Goal: Task Accomplishment & Management: Complete application form

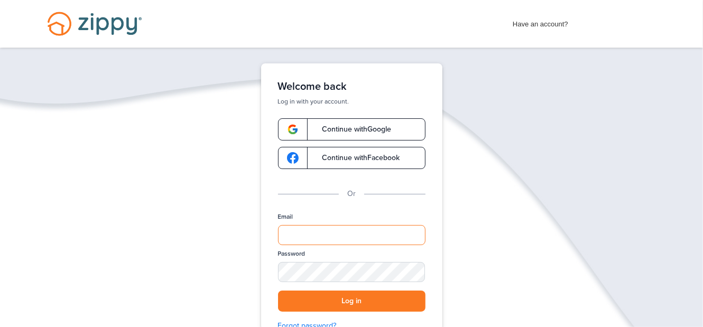
click at [298, 231] on input "Email" at bounding box center [351, 235] width 147 height 20
type input "**********"
click at [411, 275] on div "SHOW" at bounding box center [411, 273] width 23 height 10
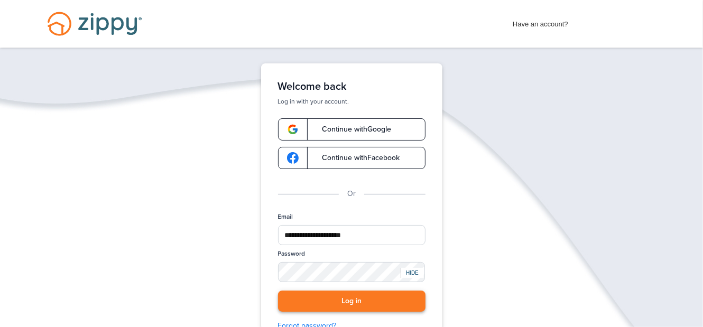
click at [353, 300] on button "Log in" at bounding box center [351, 302] width 147 height 22
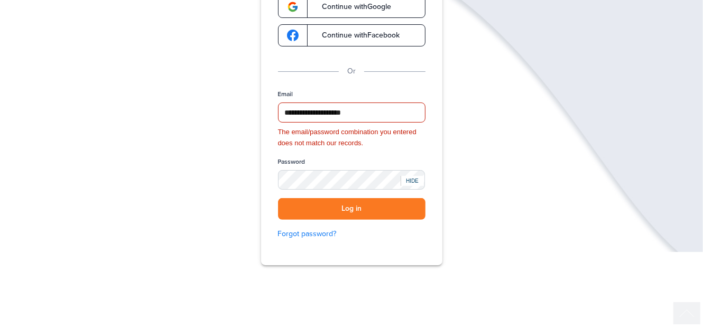
scroll to position [157, 0]
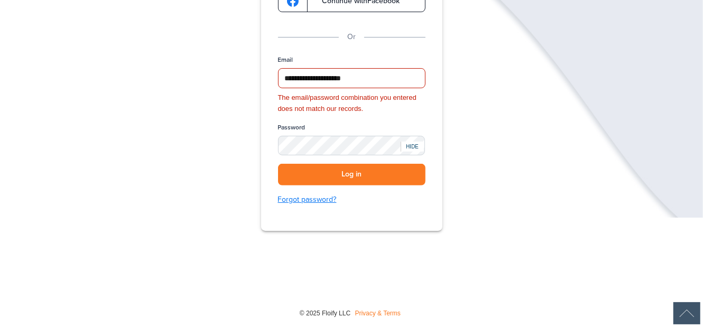
click at [301, 195] on link "Forgot password?" at bounding box center [351, 200] width 147 height 12
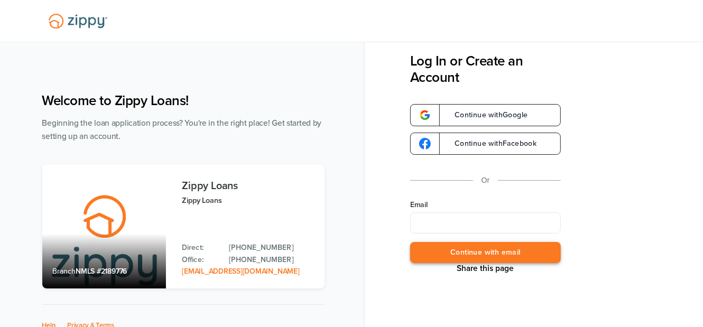
click at [461, 251] on button "Continue with email" at bounding box center [485, 253] width 151 height 22
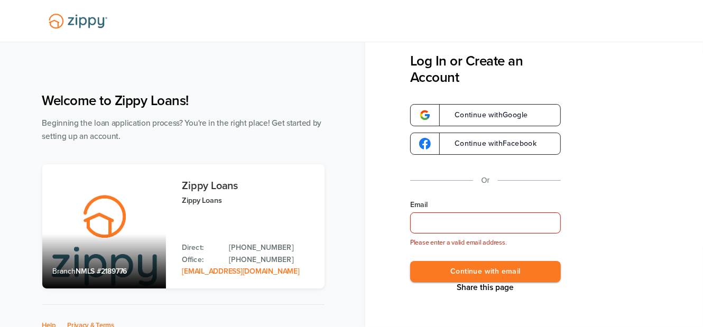
click at [414, 221] on input "Email" at bounding box center [485, 222] width 151 height 21
type input "**********"
click at [483, 268] on button "Continue with email" at bounding box center [485, 272] width 151 height 22
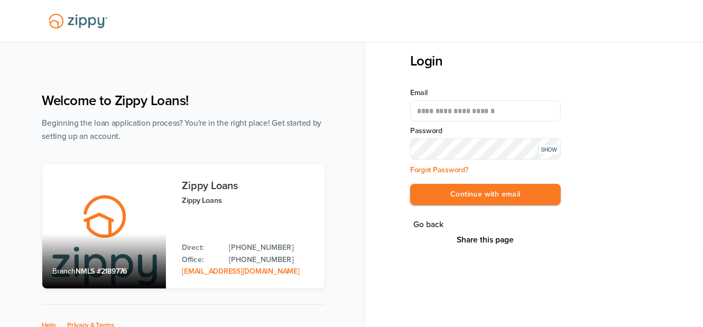
click at [548, 151] on div "SHOW" at bounding box center [548, 149] width 21 height 9
click at [500, 194] on button "Continue with email" at bounding box center [485, 195] width 151 height 22
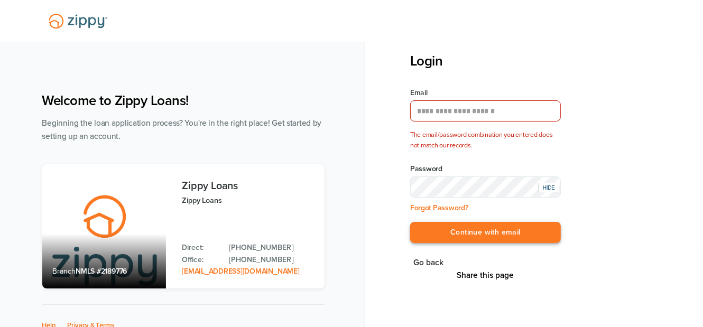
click at [499, 231] on button "Continue with email" at bounding box center [485, 233] width 151 height 22
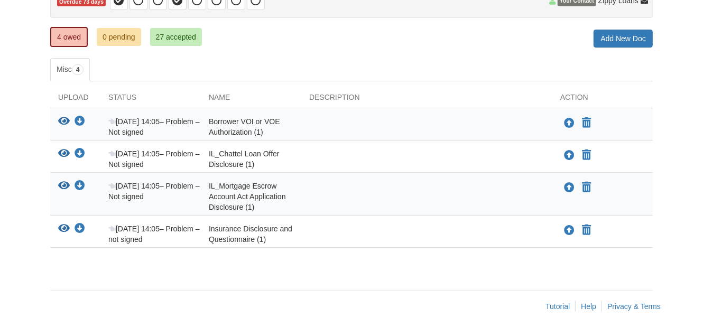
scroll to position [128, 0]
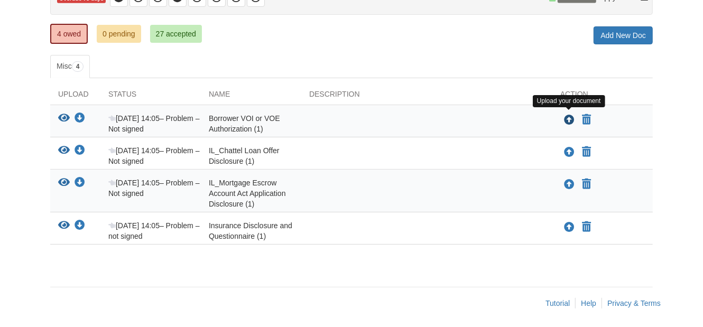
click at [568, 116] on icon "Upload Borrower VOI or VOE Authorization (1)" at bounding box center [569, 120] width 11 height 11
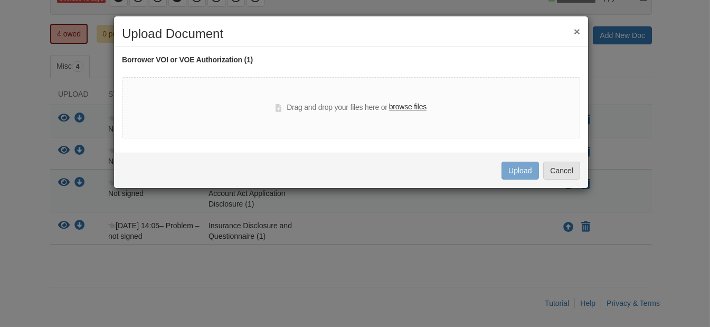
click at [576, 29] on button "×" at bounding box center [577, 31] width 6 height 11
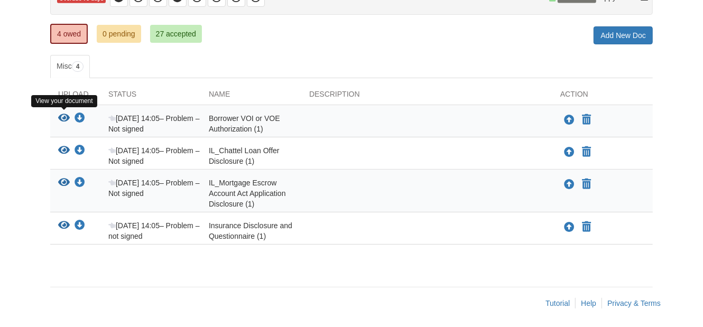
click at [62, 116] on icon "View Borrower VOI or VOE Authorization (1)" at bounding box center [64, 118] width 12 height 11
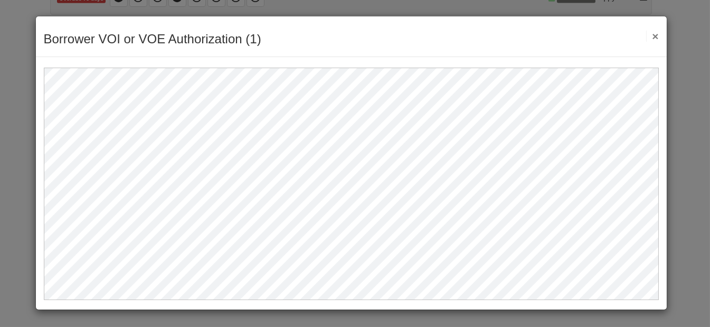
click at [656, 34] on button "×" at bounding box center [653, 36] width 12 height 11
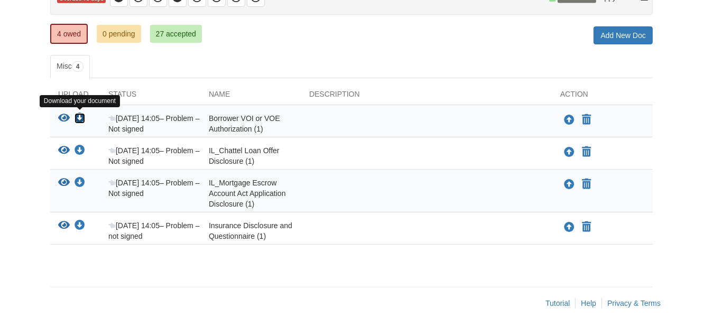
click at [79, 116] on icon "Download Borrower VOI or VOE Authorization (1)" at bounding box center [79, 118] width 11 height 11
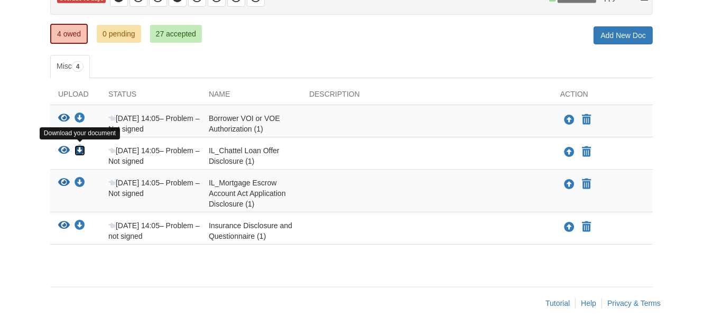
click at [79, 145] on icon "Download IL_Chattel Loan Offer Disclosure (1)" at bounding box center [79, 150] width 11 height 11
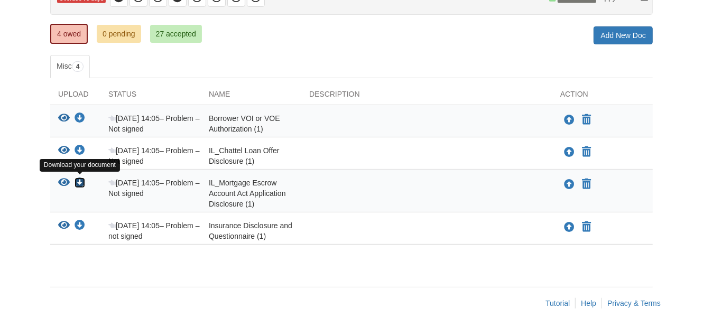
click at [78, 180] on icon "Download IL_Mortgage Escrow Account Act Application Disclosure (1)" at bounding box center [79, 182] width 11 height 11
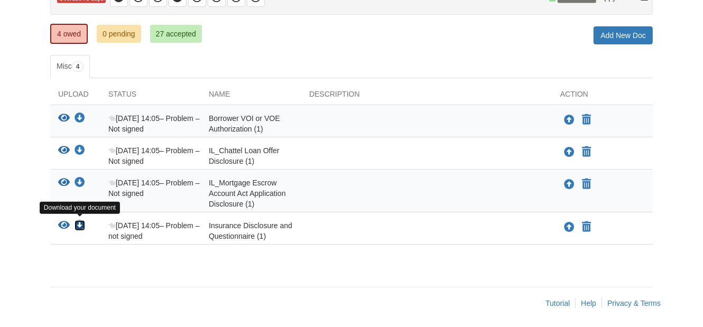
click at [78, 223] on icon "Download Insurance Disclosure and Questionnaire (1)" at bounding box center [79, 225] width 11 height 11
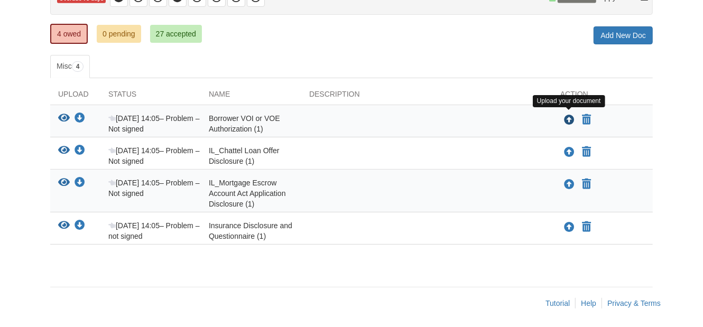
click at [567, 118] on icon "Upload Borrower VOI or VOE Authorization (1)" at bounding box center [569, 120] width 11 height 11
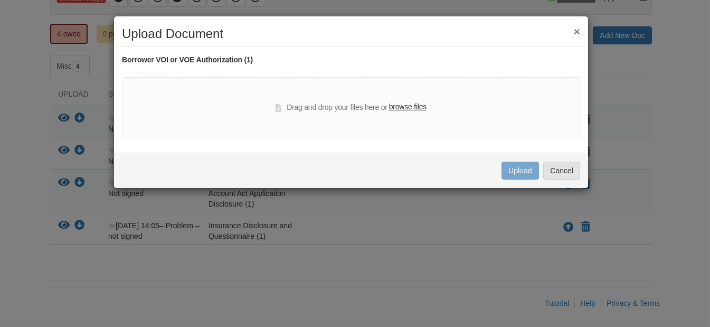
click at [396, 106] on label "browse files" at bounding box center [408, 107] width 38 height 12
click at [0, 0] on input "browse files" at bounding box center [0, 0] width 0 height 0
click at [577, 33] on button "×" at bounding box center [577, 31] width 6 height 11
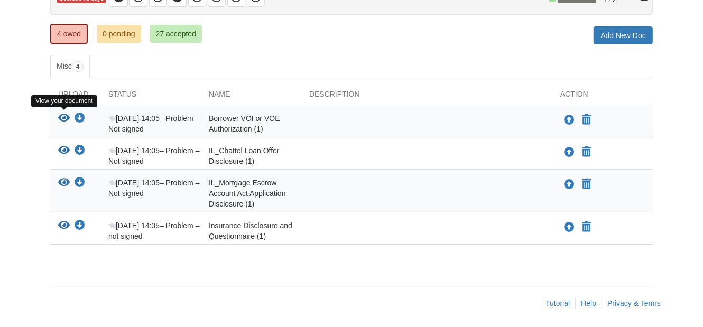
click at [61, 114] on icon "View Borrower VOI or VOE Authorization (1)" at bounding box center [64, 118] width 12 height 11
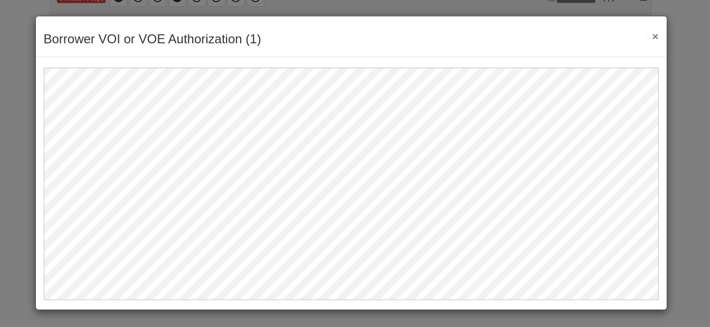
click at [657, 32] on button "×" at bounding box center [653, 36] width 12 height 11
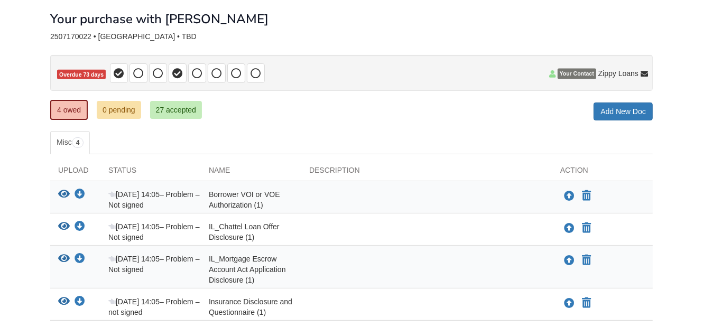
scroll to position [75, 0]
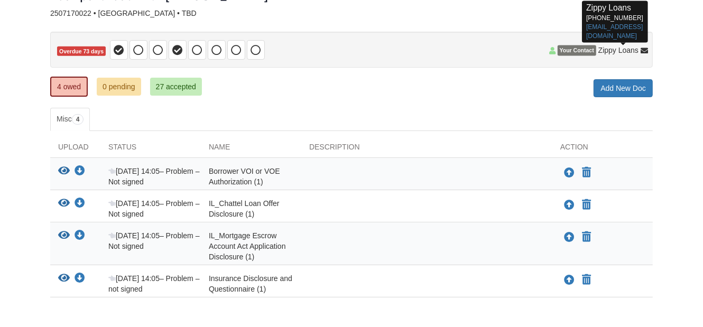
click at [647, 51] on icon at bounding box center [643, 51] width 7 height 7
click at [643, 50] on icon at bounding box center [643, 51] width 7 height 7
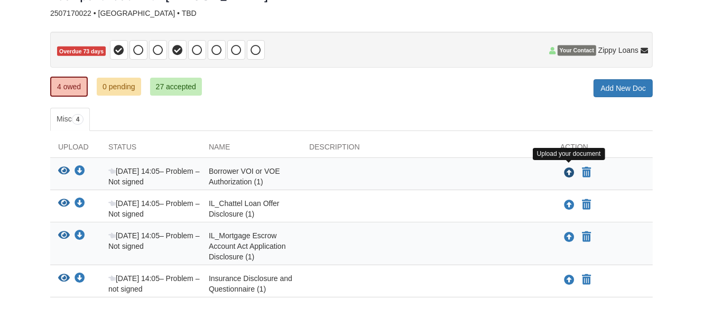
click at [568, 173] on icon "Upload Borrower VOI or VOE Authorization (1)" at bounding box center [569, 173] width 11 height 11
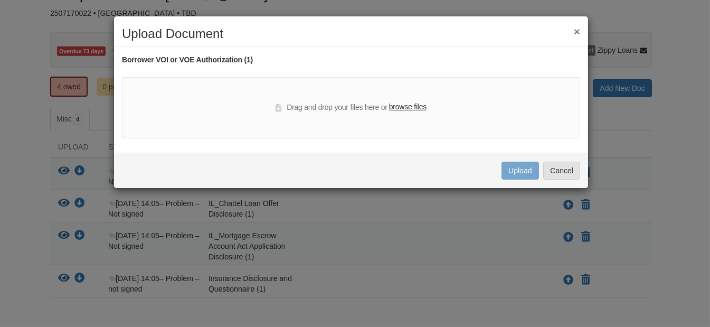
drag, startPoint x: 580, startPoint y: 29, endPoint x: 622, endPoint y: 33, distance: 41.9
click at [580, 29] on button "×" at bounding box center [577, 31] width 6 height 11
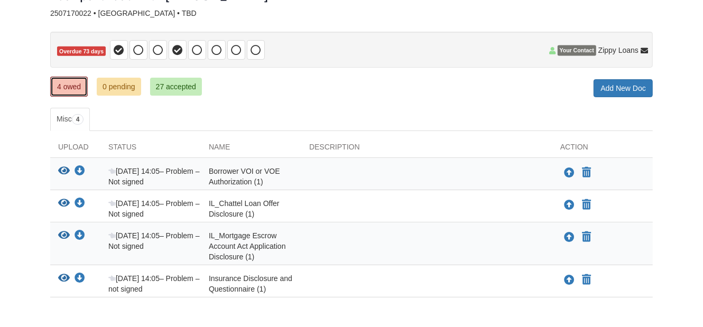
click at [68, 86] on link "4 owed" at bounding box center [69, 87] width 38 height 20
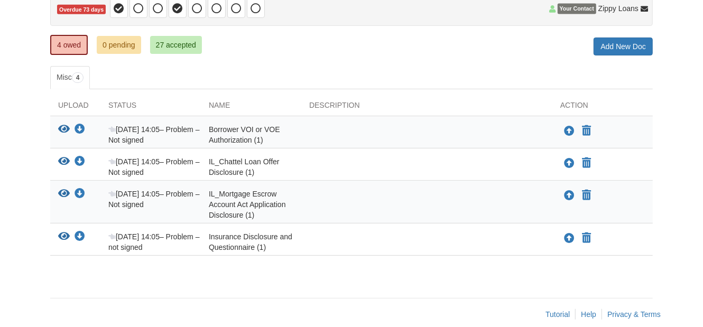
scroll to position [128, 0]
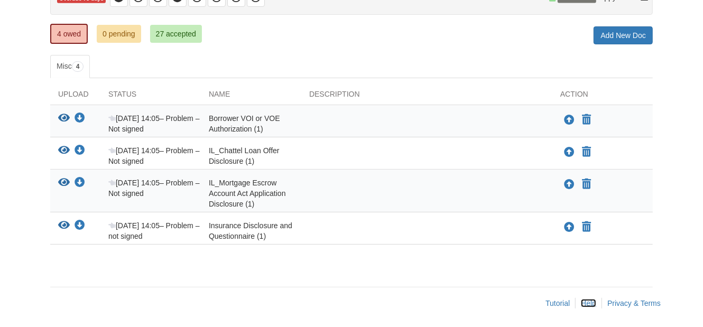
click at [587, 301] on link "Help" at bounding box center [588, 303] width 15 height 8
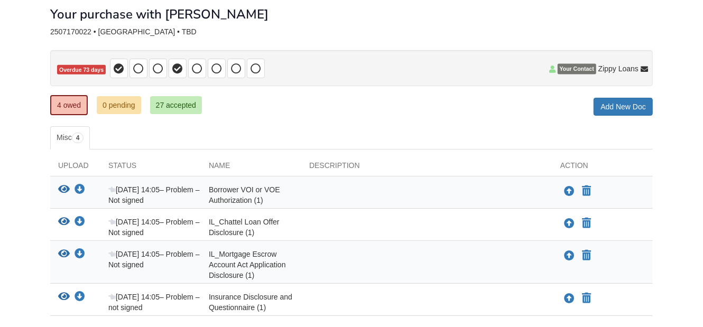
scroll to position [22, 0]
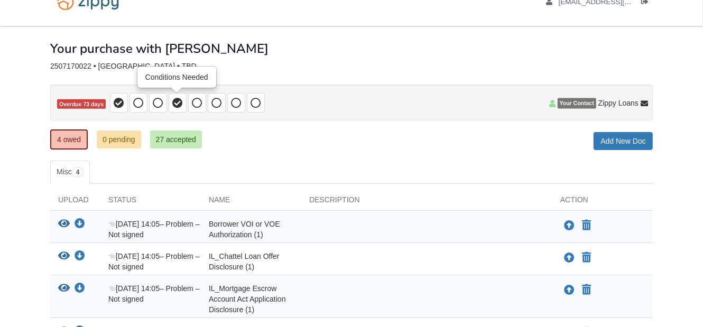
click at [174, 101] on icon at bounding box center [177, 103] width 11 height 11
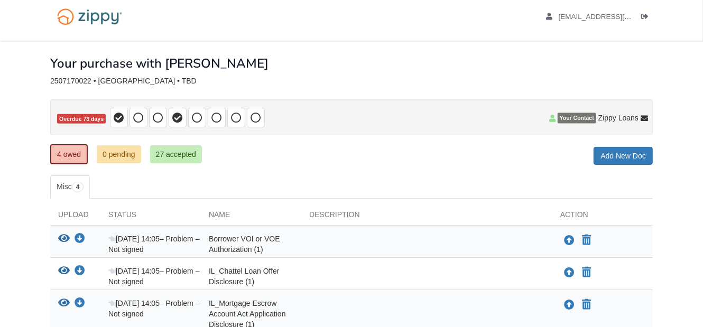
scroll to position [0, 0]
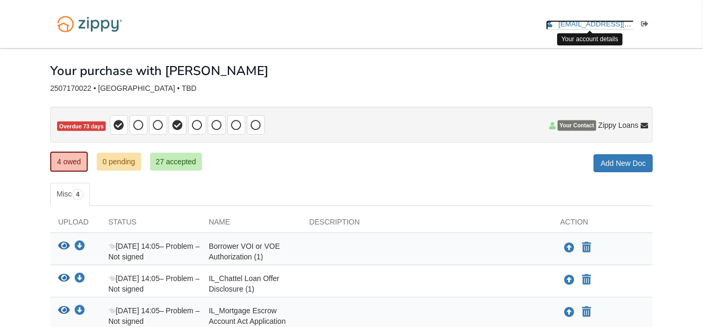
click at [586, 20] on span "[EMAIL_ADDRESS][DOMAIN_NAME]" at bounding box center [618, 24] width 121 height 8
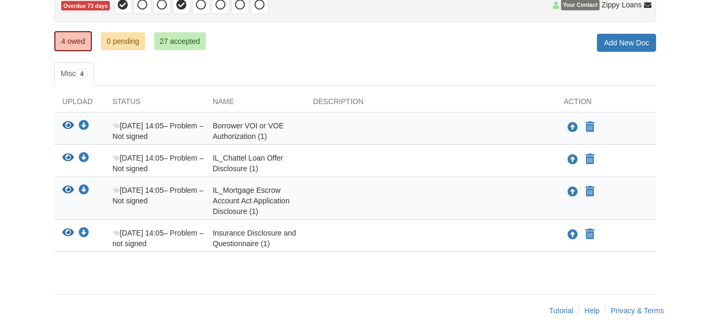
scroll to position [128, 0]
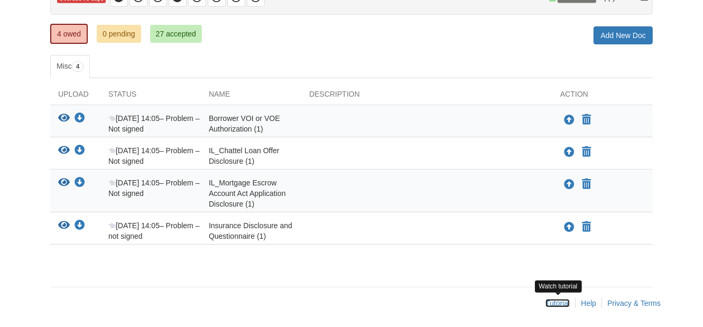
click at [553, 299] on link "Tutorial" at bounding box center [557, 303] width 24 height 8
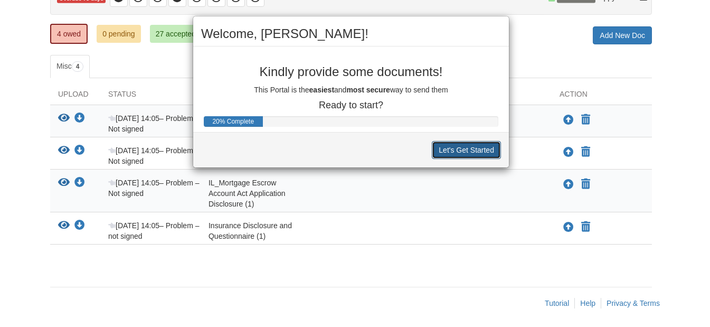
click at [462, 150] on button "Let's Get Started" at bounding box center [466, 150] width 69 height 18
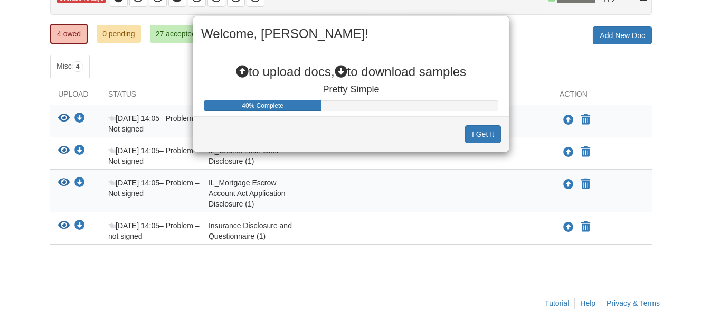
click at [567, 117] on div "Welcome, David! to upload docs, to download samples Pretty Simple 40% Complete …" at bounding box center [355, 163] width 710 height 327
click at [479, 133] on button "I Get It" at bounding box center [483, 134] width 36 height 18
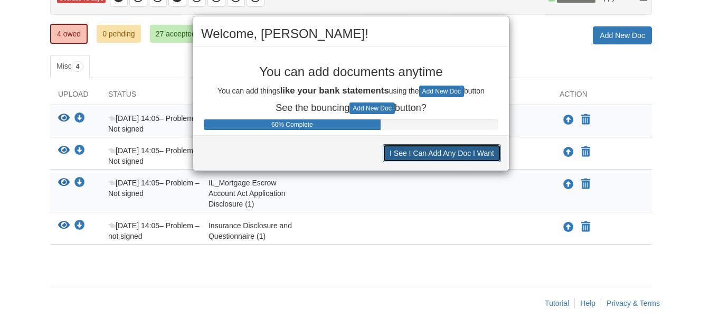
click at [444, 151] on button "I See I Can Add Any Doc I Want" at bounding box center [442, 153] width 118 height 18
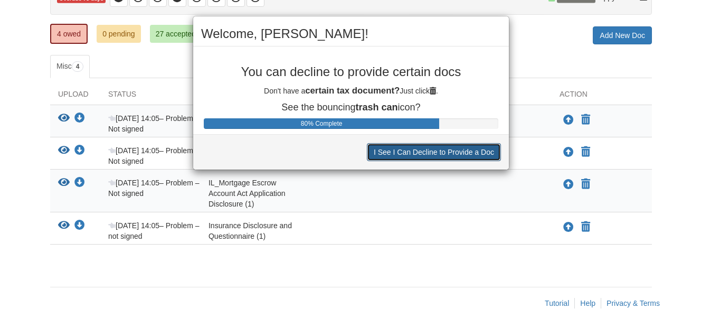
click at [435, 148] on button "I See I Can Decline to Provide a Doc" at bounding box center [434, 152] width 134 height 18
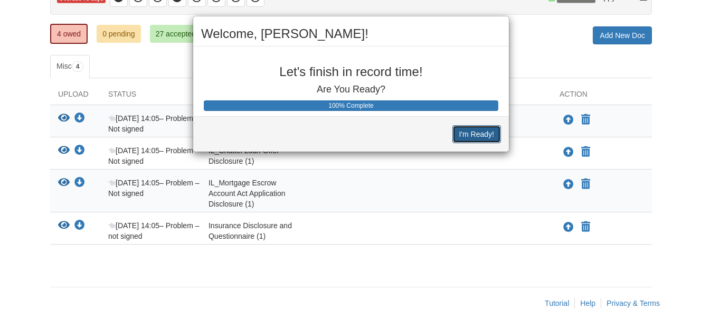
click at [472, 130] on button "I'm Ready!" at bounding box center [477, 134] width 49 height 18
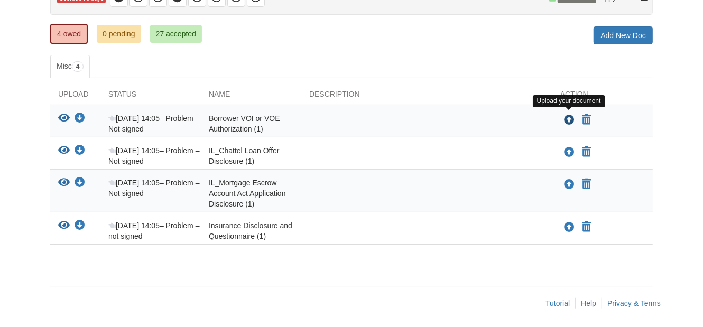
click at [569, 117] on icon "Upload Borrower VOI or VOE Authorization (1)" at bounding box center [569, 120] width 11 height 11
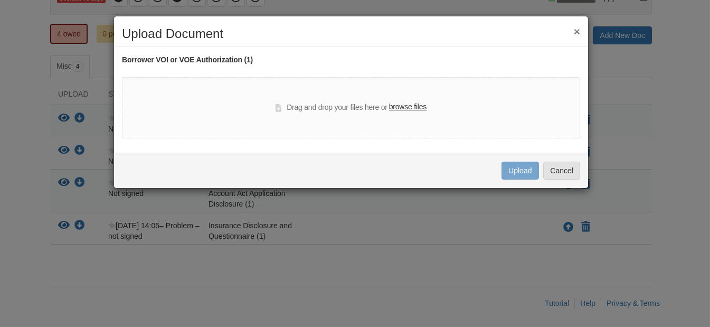
click at [401, 107] on label "browse files" at bounding box center [408, 107] width 38 height 12
click at [0, 0] on input "browse files" at bounding box center [0, 0] width 0 height 0
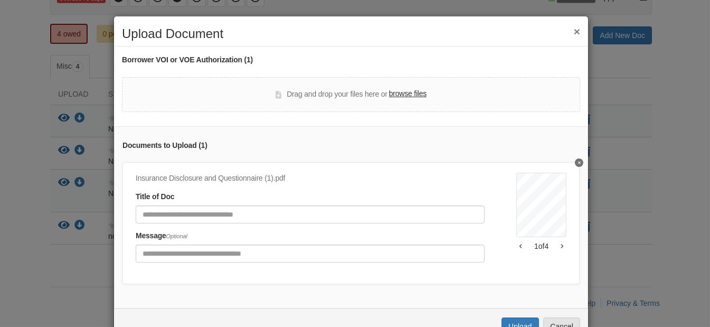
click at [574, 33] on button "×" at bounding box center [577, 31] width 6 height 11
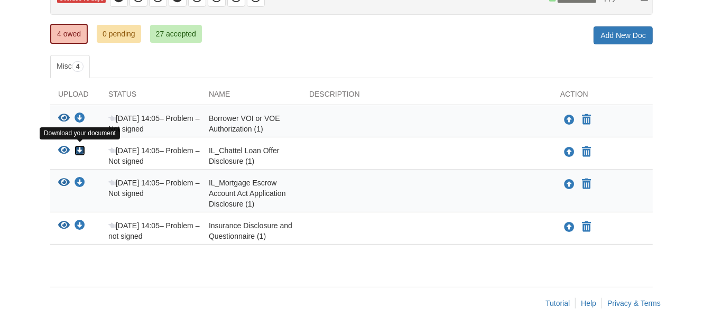
click at [79, 149] on icon "Download IL_Chattel Loan Offer Disclosure (1)" at bounding box center [79, 150] width 11 height 11
click at [657, 149] on div "× × × Pending Add Document Notice document will be included in the email sent t…" at bounding box center [351, 119] width 618 height 399
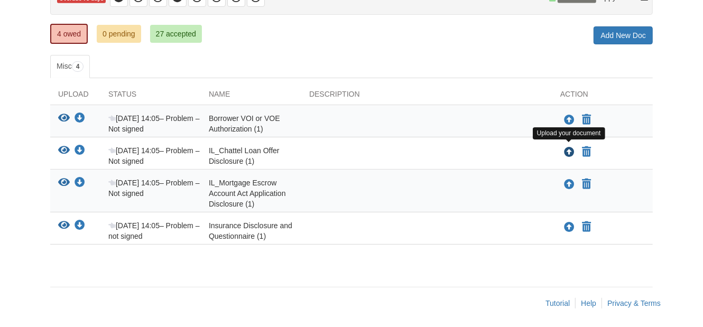
click at [569, 149] on icon "Upload IL_Chattel Loan Offer Disclosure (1)" at bounding box center [569, 152] width 11 height 11
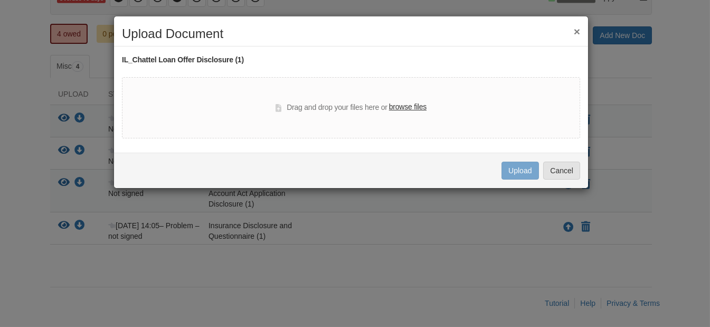
click at [404, 105] on label "browse files" at bounding box center [408, 107] width 38 height 12
click at [0, 0] on input "browse files" at bounding box center [0, 0] width 0 height 0
click at [575, 31] on button "×" at bounding box center [577, 31] width 6 height 11
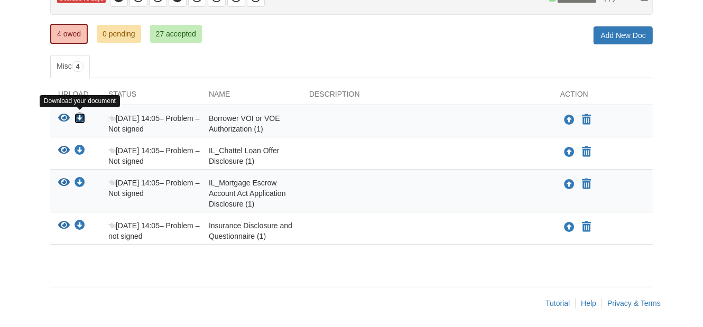
click at [79, 118] on icon "Download Borrower VOI or VOE Authorization (1)" at bounding box center [79, 118] width 11 height 11
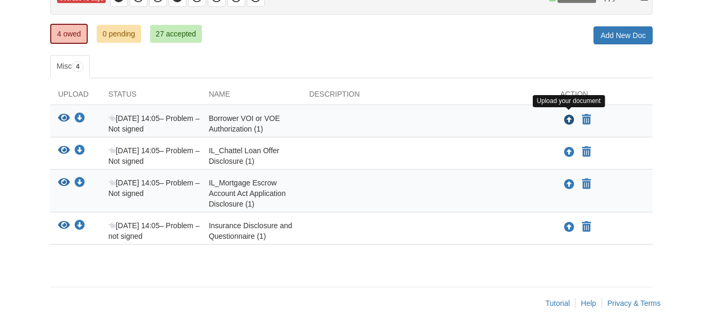
click at [572, 117] on icon "Upload Borrower VOI or VOE Authorization (1)" at bounding box center [569, 120] width 11 height 11
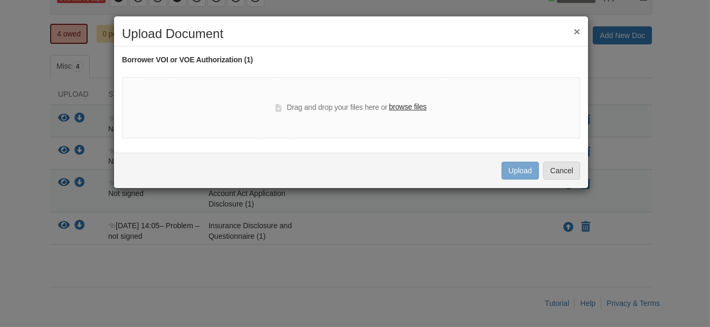
click at [420, 109] on label "browse files" at bounding box center [408, 107] width 38 height 12
click at [0, 0] on input "browse files" at bounding box center [0, 0] width 0 height 0
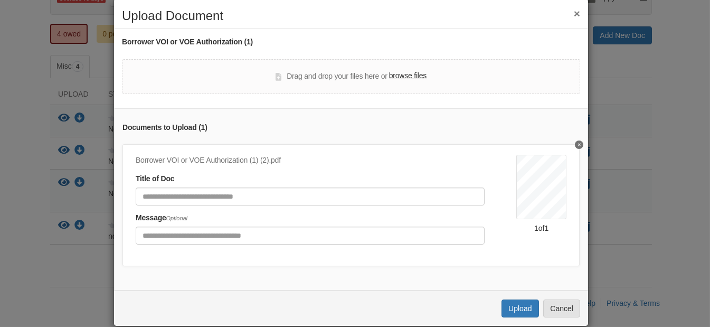
scroll to position [0, 0]
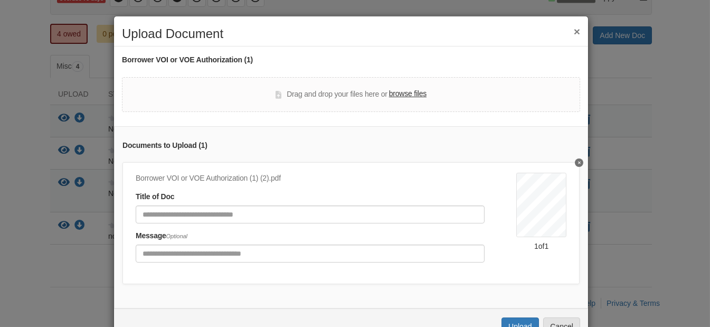
click at [575, 159] on button "Delete undefined" at bounding box center [579, 162] width 8 height 8
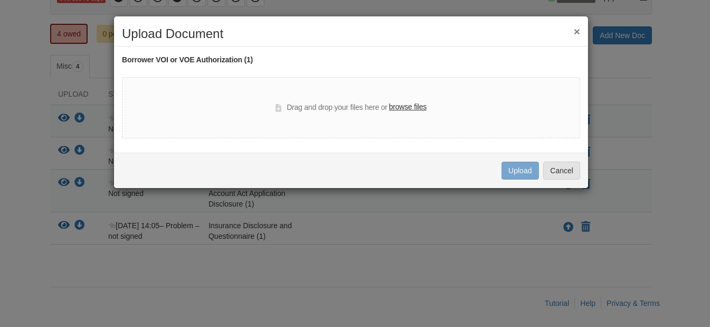
click at [577, 33] on button "×" at bounding box center [577, 31] width 6 height 11
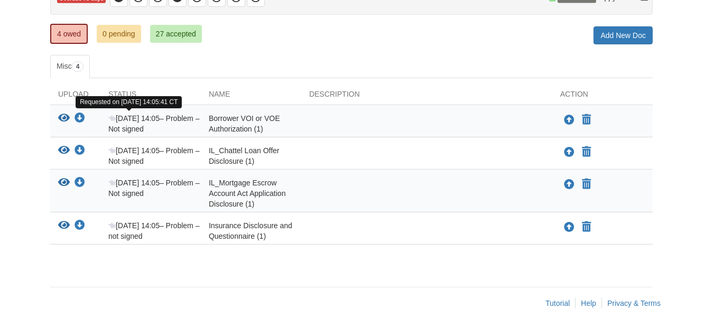
click at [148, 119] on span "[DATE] 14:05" at bounding box center [133, 118] width 51 height 8
click at [148, 119] on span "Sep 29 14:05" at bounding box center [133, 118] width 51 height 8
drag, startPoint x: 148, startPoint y: 119, endPoint x: 230, endPoint y: 119, distance: 81.9
click at [230, 119] on span "Borrower VOI or VOE Authorization (1)" at bounding box center [244, 123] width 71 height 19
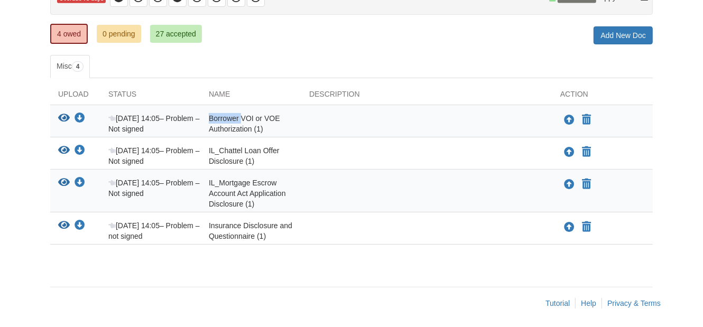
click at [230, 119] on span "Borrower VOI or VOE Authorization (1)" at bounding box center [244, 123] width 71 height 19
drag, startPoint x: 230, startPoint y: 119, endPoint x: 302, endPoint y: 128, distance: 72.5
click at [302, 128] on div at bounding box center [426, 123] width 251 height 21
click at [67, 118] on icon "View Borrower VOI or VOE Authorization (1)" at bounding box center [64, 118] width 12 height 11
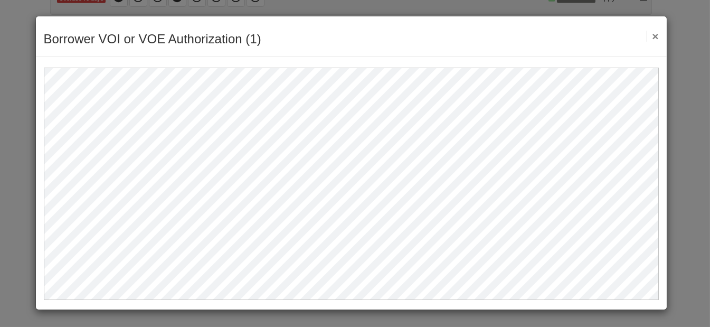
drag, startPoint x: 456, startPoint y: 63, endPoint x: 685, endPoint y: 99, distance: 231.6
click at [685, 99] on div "Borrower VOI or VOE Authorization (1) Save Cancel Previous Document Next Docume…" at bounding box center [355, 163] width 710 height 327
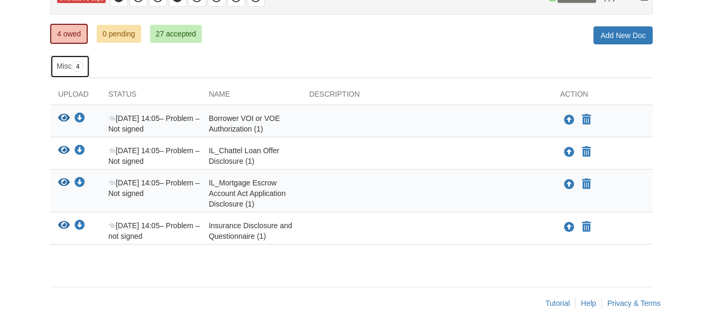
click at [79, 65] on span "4" at bounding box center [78, 66] width 12 height 11
click at [558, 302] on link "Tutorial" at bounding box center [557, 303] width 24 height 8
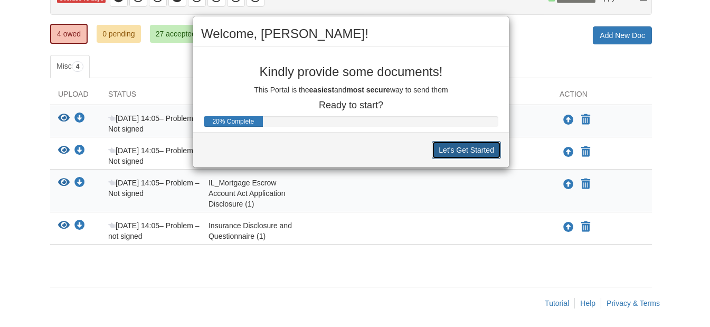
click at [438, 153] on button "Let's Get Started" at bounding box center [466, 150] width 69 height 18
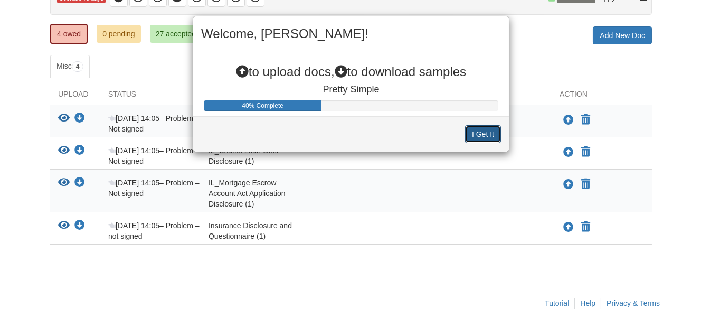
click at [475, 128] on button "I Get It" at bounding box center [483, 134] width 36 height 18
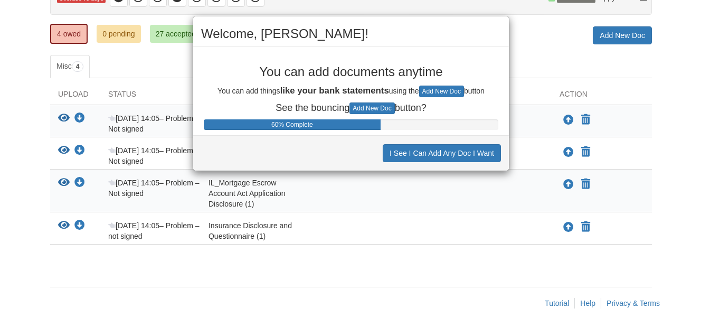
click at [558, 60] on div "Welcome, David! You can add documents anytime You can add things like your bank…" at bounding box center [355, 163] width 710 height 327
click at [438, 154] on button "I See I Can Add Any Doc I Want" at bounding box center [442, 153] width 118 height 18
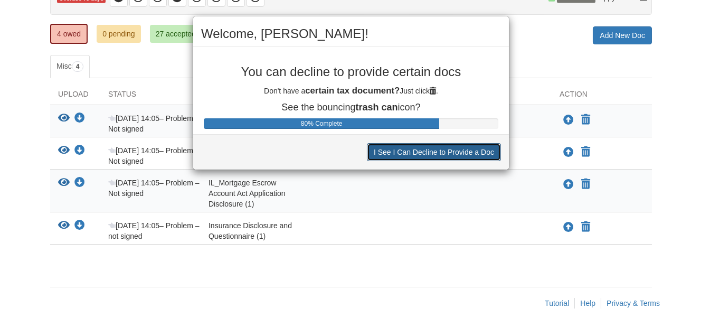
click at [438, 154] on button "I See I Can Decline to Provide a Doc" at bounding box center [434, 152] width 134 height 18
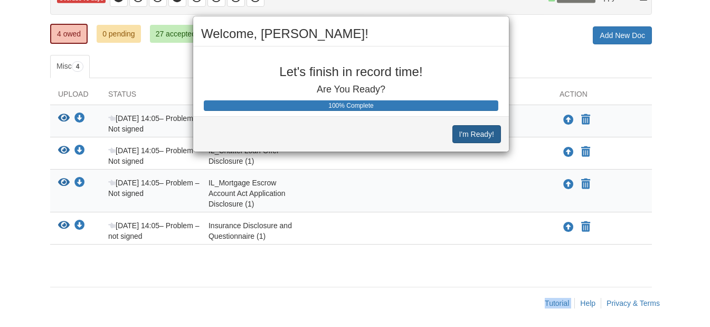
click at [438, 154] on div "Welcome, David! Let's finish in record time! Are You Ready? 100% Complete I'm R…" at bounding box center [355, 163] width 710 height 327
drag, startPoint x: 438, startPoint y: 154, endPoint x: 486, endPoint y: 132, distance: 53.4
click at [486, 132] on button "I'm Ready!" at bounding box center [477, 134] width 49 height 18
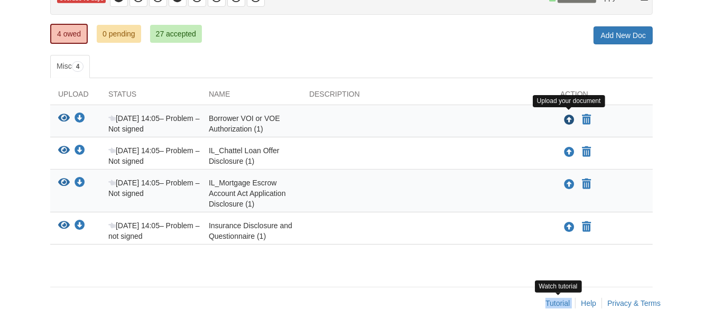
click at [568, 117] on icon "Upload Borrower VOI or VOE Authorization (1)" at bounding box center [569, 120] width 11 height 11
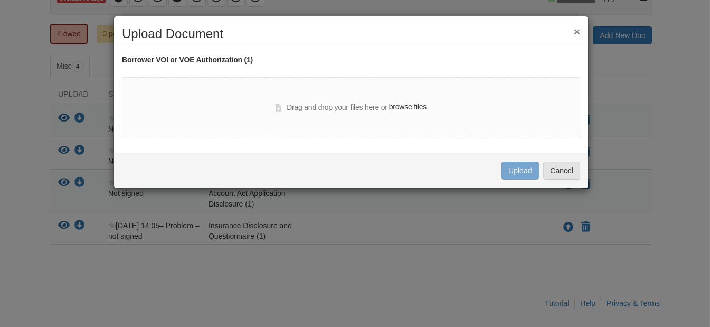
click at [607, 137] on div "× Upload Document Borrower VOI or VOE Authorization (1) Drag and drop your file…" at bounding box center [355, 163] width 710 height 327
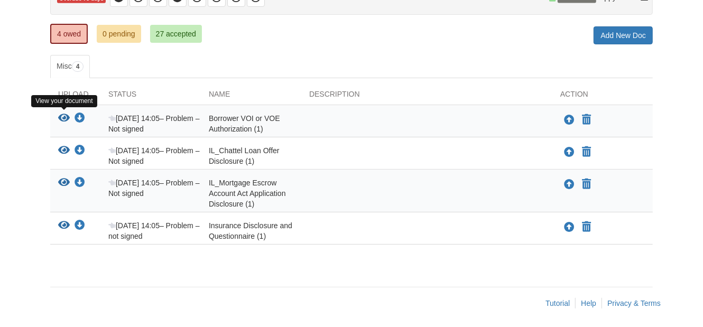
click at [61, 116] on icon "View Borrower VOI or VOE Authorization (1)" at bounding box center [64, 118] width 12 height 11
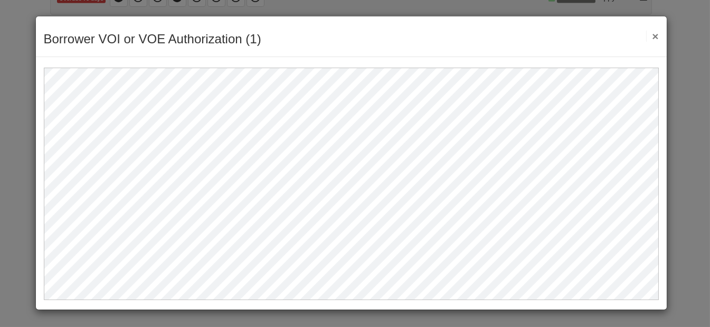
click at [656, 35] on button "×" at bounding box center [653, 36] width 12 height 11
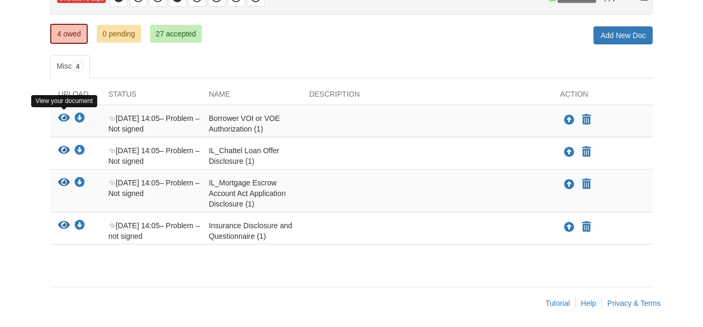
drag, startPoint x: 367, startPoint y: 6, endPoint x: 65, endPoint y: 116, distance: 321.0
click at [65, 116] on icon "View Borrower VOI or VOE Authorization (1)" at bounding box center [64, 118] width 12 height 11
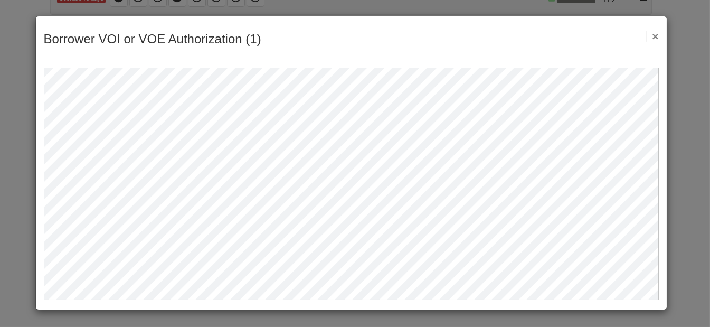
click at [660, 35] on div "Borrower VOI or VOE Authorization (1) Save Cancel Previous Document Next Docume…" at bounding box center [351, 36] width 631 height 41
click at [656, 33] on button "×" at bounding box center [653, 36] width 12 height 11
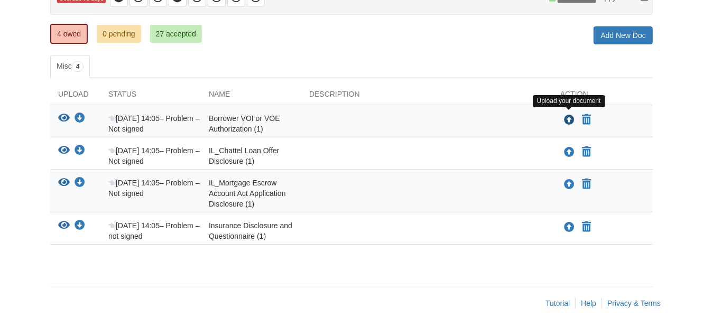
click at [568, 118] on icon "Upload Borrower VOI or VOE Authorization (1)" at bounding box center [569, 120] width 11 height 11
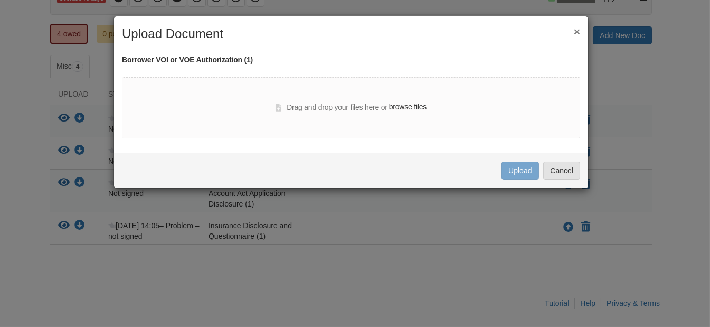
click at [407, 108] on label "browse files" at bounding box center [408, 107] width 38 height 12
click at [0, 0] on input "browse files" at bounding box center [0, 0] width 0 height 0
click at [416, 103] on label "browse files" at bounding box center [408, 107] width 38 height 12
click at [0, 0] on input "browse files" at bounding box center [0, 0] width 0 height 0
click at [419, 106] on label "browse files" at bounding box center [408, 107] width 38 height 12
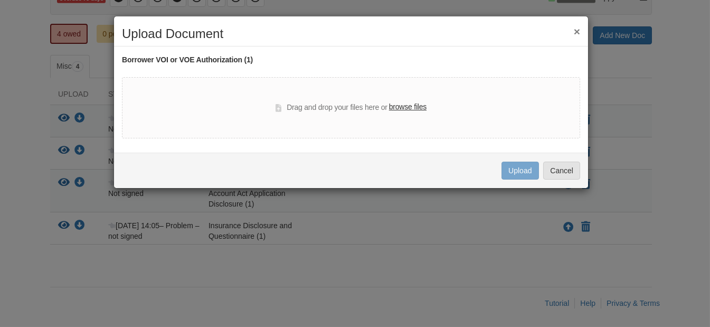
click at [0, 0] on input "browse files" at bounding box center [0, 0] width 0 height 0
click at [415, 107] on label "browse files" at bounding box center [408, 107] width 38 height 12
click at [0, 0] on input "browse files" at bounding box center [0, 0] width 0 height 0
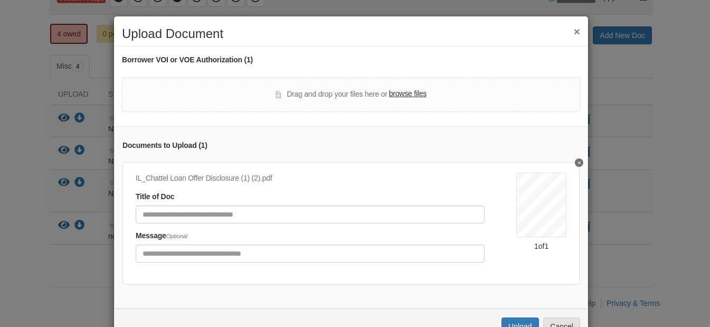
click at [410, 95] on label "browse files" at bounding box center [408, 94] width 38 height 12
click at [0, 0] on input "browse files" at bounding box center [0, 0] width 0 height 0
click at [390, 90] on label "browse files" at bounding box center [408, 94] width 38 height 12
click at [0, 0] on input "browse files" at bounding box center [0, 0] width 0 height 0
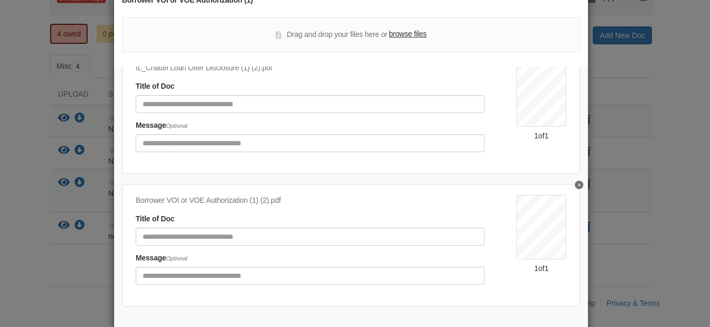
scroll to position [114, 0]
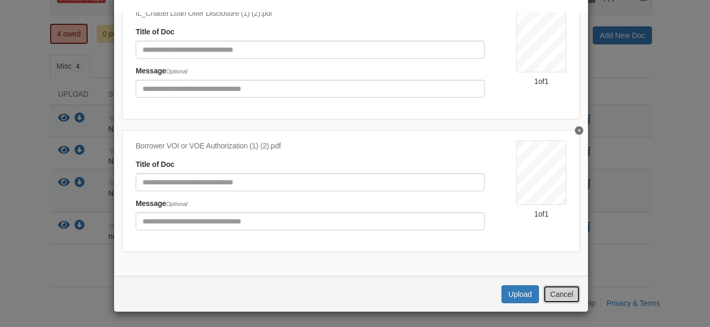
click at [562, 296] on button "Cancel" at bounding box center [562, 294] width 37 height 18
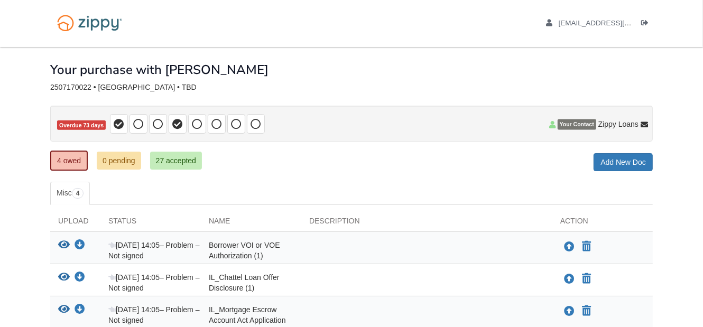
scroll to position [0, 0]
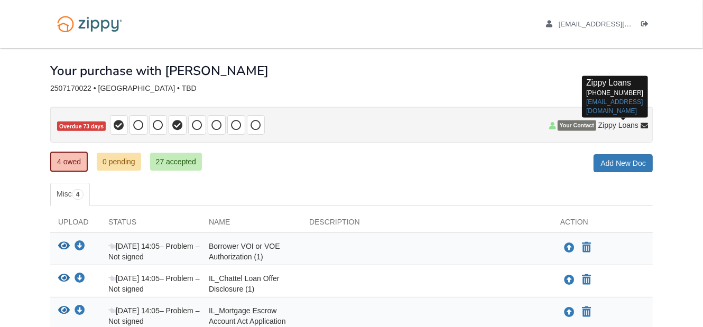
click at [643, 125] on icon at bounding box center [643, 126] width 7 height 7
click at [626, 99] on link "zippyguide@zippymh.com" at bounding box center [614, 107] width 57 height 16
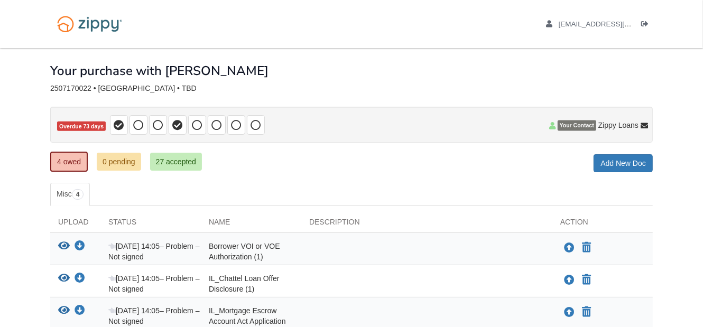
click at [472, 72] on div "Your purchase with [PERSON_NAME]" at bounding box center [351, 63] width 602 height 30
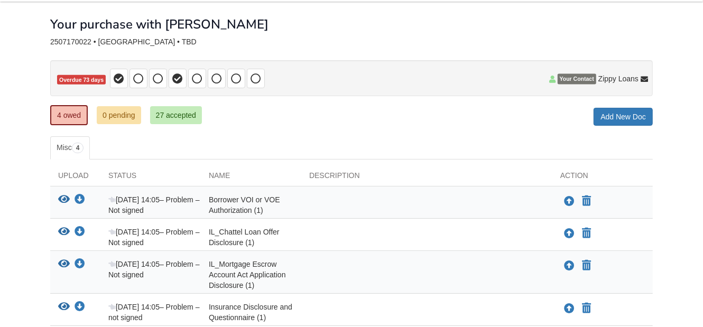
scroll to position [128, 0]
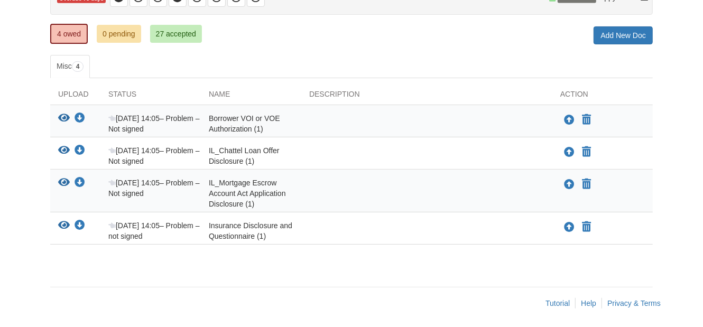
click at [596, 301] on div "Help" at bounding box center [591, 303] width 21 height 11
click at [594, 302] on link "Help" at bounding box center [588, 303] width 15 height 8
click at [83, 69] on span "4" at bounding box center [78, 66] width 12 height 11
click at [81, 68] on span "4" at bounding box center [78, 66] width 12 height 11
click at [79, 37] on link "4 owed" at bounding box center [69, 34] width 38 height 20
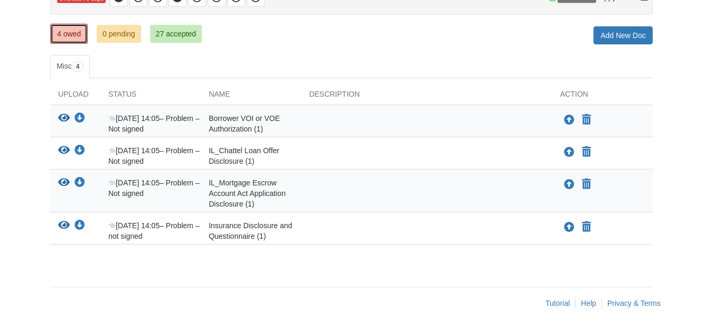
click at [79, 37] on link "4 owed" at bounding box center [69, 34] width 38 height 20
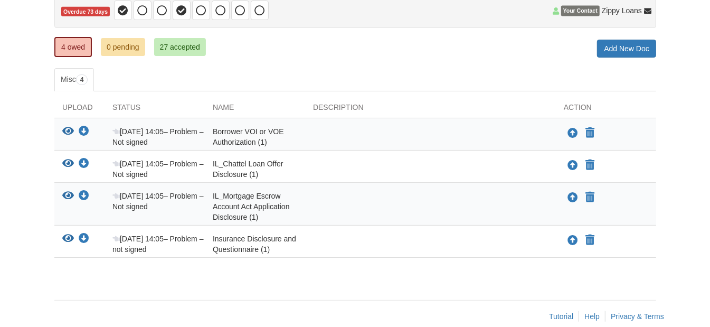
scroll to position [128, 0]
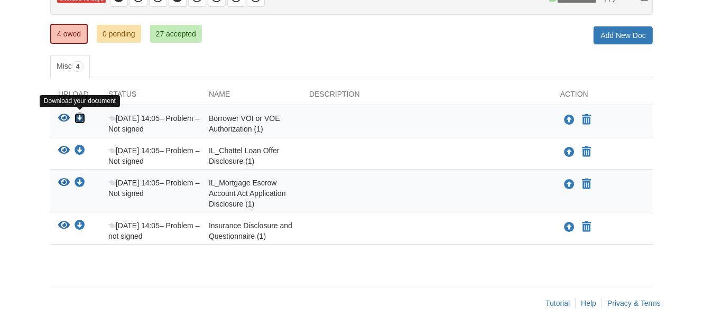
click at [81, 115] on icon "Download Borrower VOI or VOE Authorization (1)" at bounding box center [79, 118] width 11 height 11
click at [81, 116] on icon "Download Borrower VOI or VOE Authorization (1)" at bounding box center [79, 118] width 11 height 11
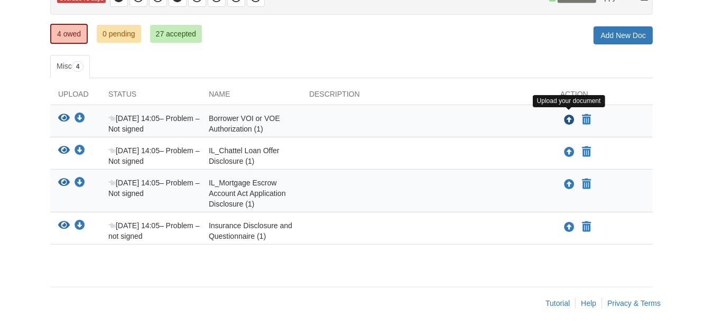
click at [569, 118] on icon "Upload Borrower VOI or VOE Authorization (1)" at bounding box center [569, 120] width 11 height 11
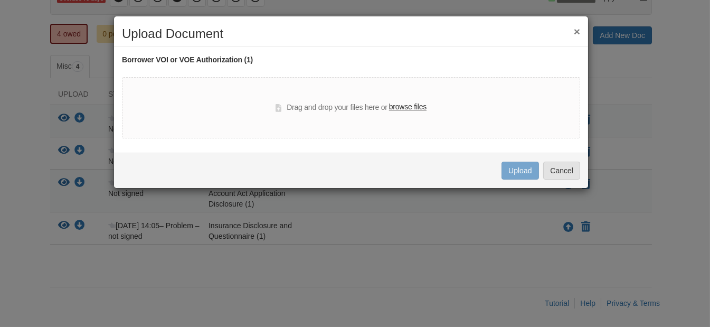
click at [405, 107] on label "browse files" at bounding box center [408, 107] width 38 height 12
click at [0, 0] on input "browse files" at bounding box center [0, 0] width 0 height 0
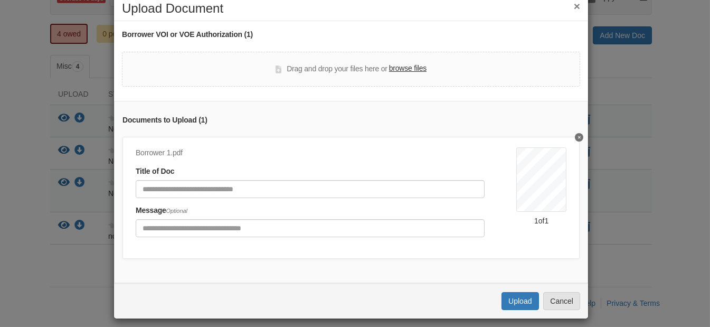
scroll to position [39, 0]
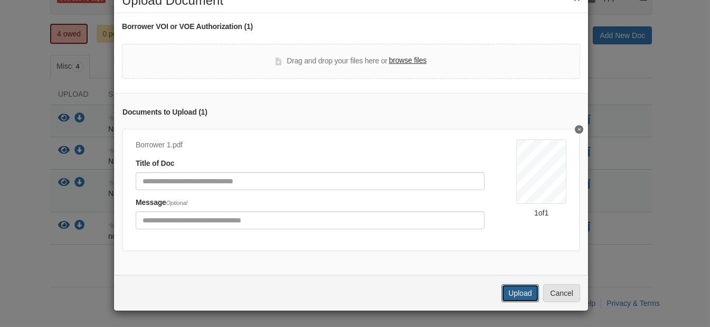
click at [523, 295] on button "Upload" at bounding box center [520, 293] width 37 height 18
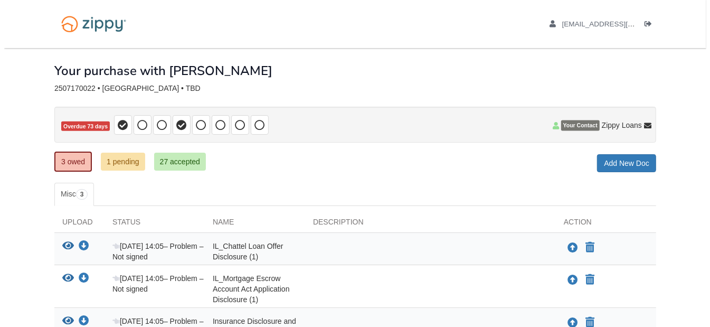
scroll to position [96, 0]
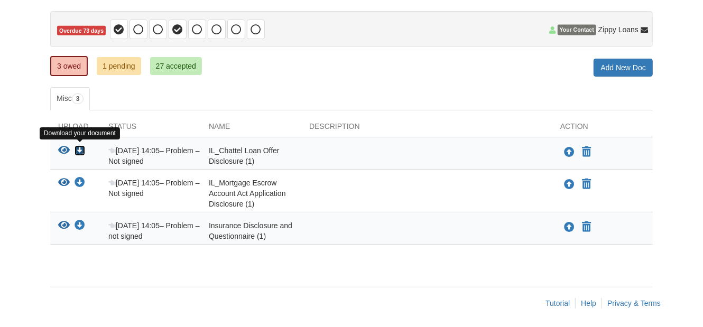
click at [77, 149] on icon "Download IL_Chattel Loan Offer Disclosure (1)" at bounding box center [79, 150] width 11 height 11
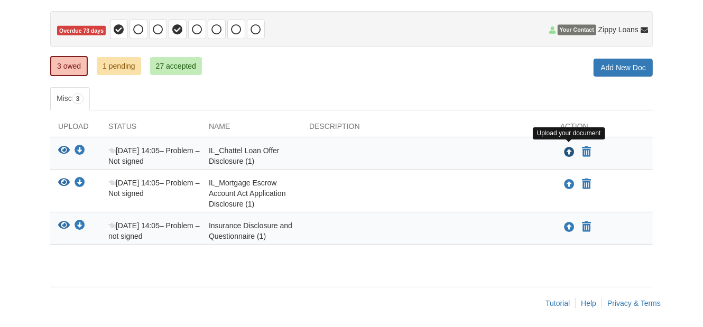
click at [568, 150] on icon "Upload IL_Chattel Loan Offer Disclosure (1)" at bounding box center [569, 152] width 11 height 11
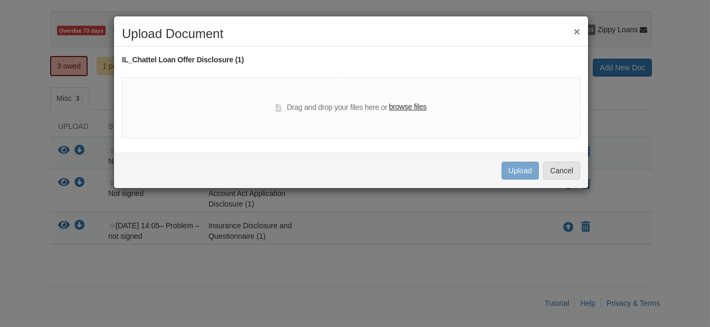
click at [396, 105] on label "browse files" at bounding box center [408, 107] width 38 height 12
click at [0, 0] on input "browse files" at bounding box center [0, 0] width 0 height 0
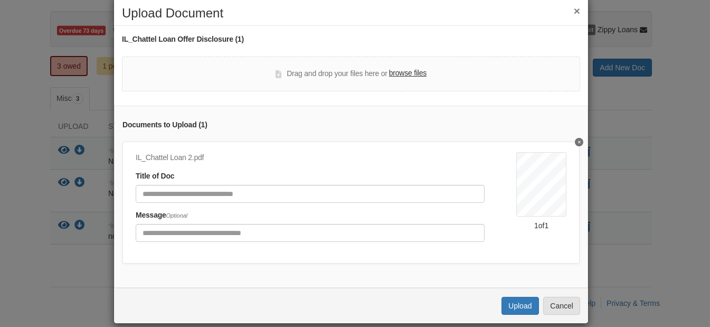
scroll to position [39, 0]
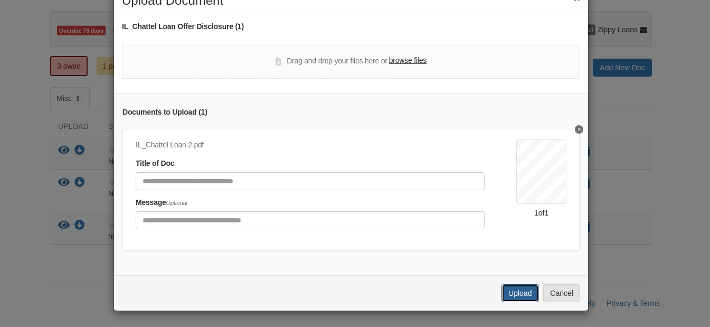
click at [514, 293] on button "Upload" at bounding box center [520, 293] width 37 height 18
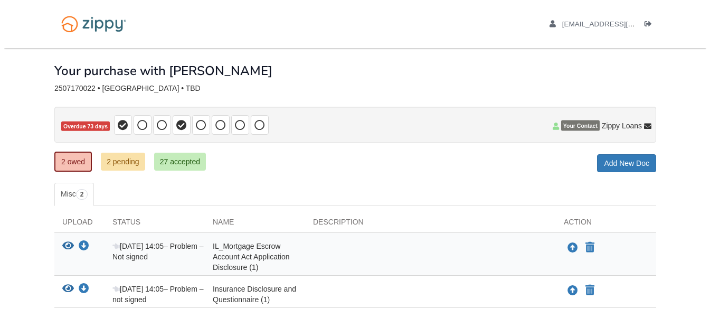
scroll to position [64, 0]
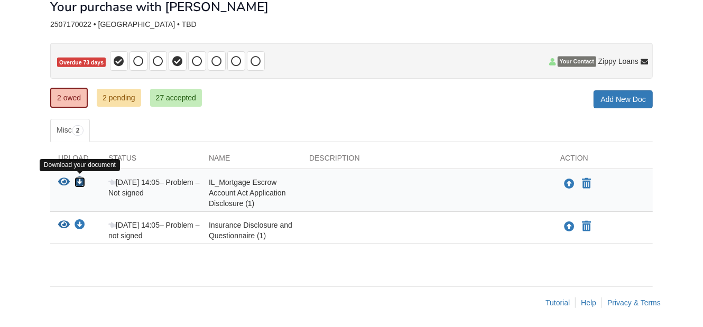
click at [81, 180] on icon "Download IL_Mortgage Escrow Account Act Application Disclosure (1)" at bounding box center [79, 182] width 11 height 11
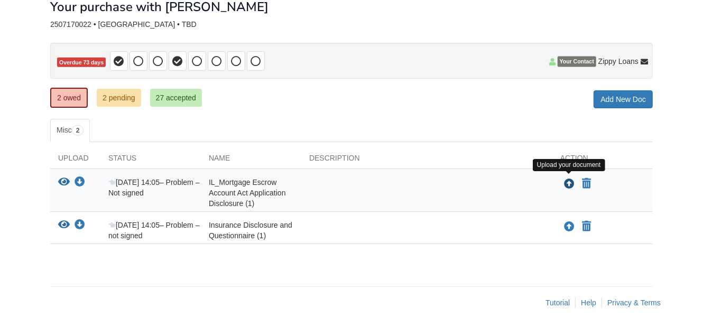
click at [567, 180] on icon "Upload IL_Mortgage Escrow Account Act Application Disclosure (1)" at bounding box center [569, 184] width 11 height 11
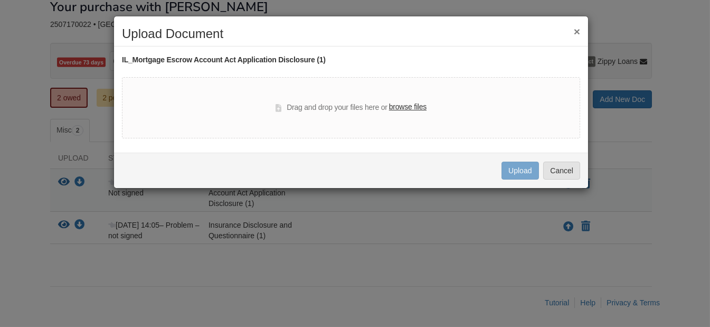
click at [406, 103] on label "browse files" at bounding box center [408, 107] width 38 height 12
click at [0, 0] on input "browse files" at bounding box center [0, 0] width 0 height 0
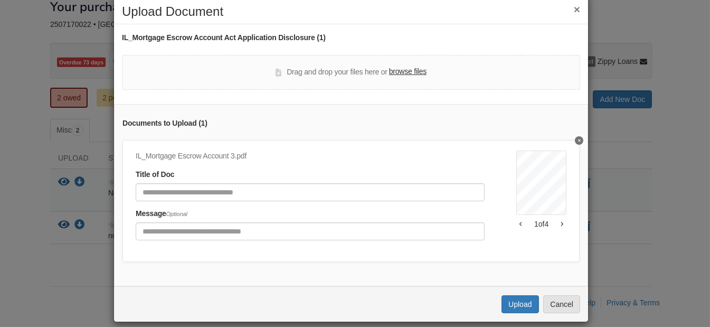
scroll to position [39, 0]
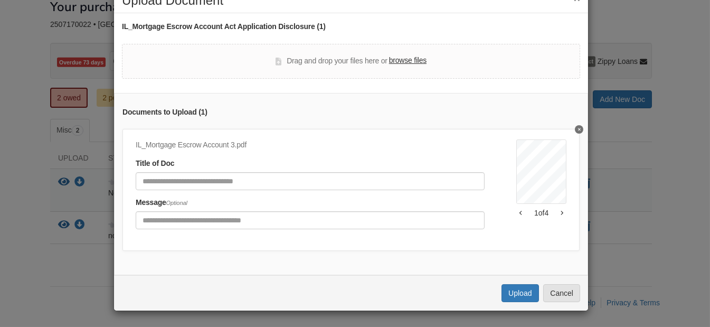
click at [561, 210] on icon "button" at bounding box center [562, 212] width 3 height 5
click at [513, 294] on button "Upload" at bounding box center [520, 293] width 37 height 18
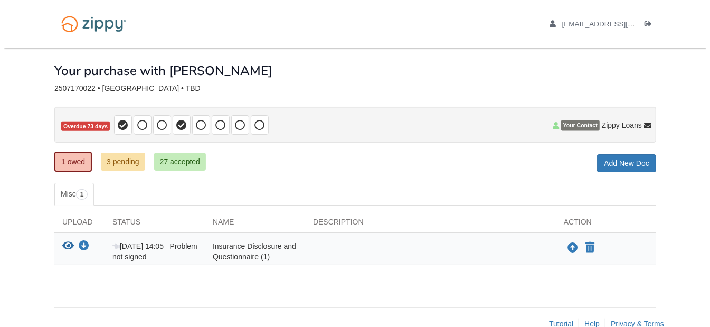
scroll to position [21, 0]
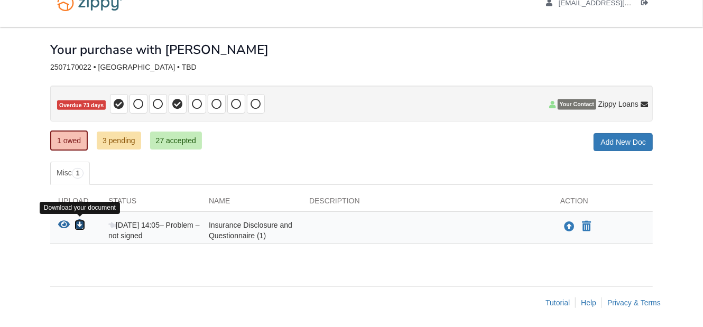
click at [79, 220] on icon "Download Insurance Disclosure and Questionnaire (1)" at bounding box center [79, 225] width 11 height 11
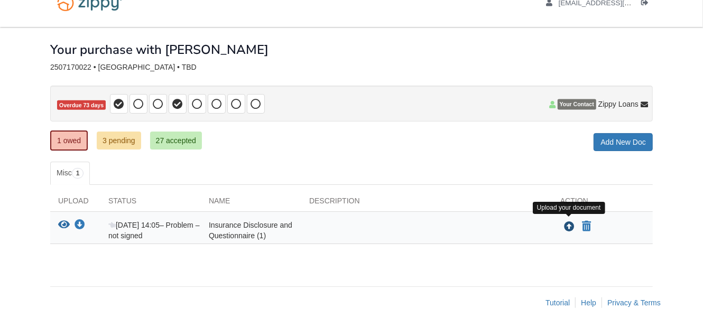
click at [569, 225] on icon "Upload Insurance Disclosure and Questionnaire (1)" at bounding box center [569, 227] width 11 height 11
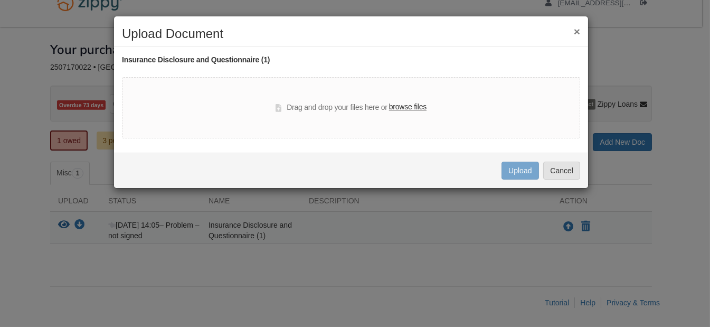
click at [405, 106] on label "browse files" at bounding box center [408, 107] width 38 height 12
click at [0, 0] on input "browse files" at bounding box center [0, 0] width 0 height 0
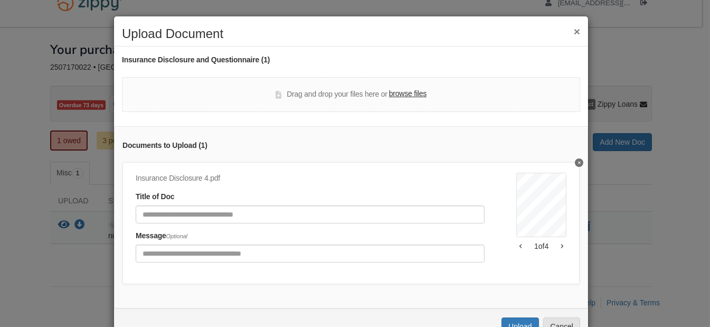
click at [561, 245] on icon "button" at bounding box center [562, 247] width 2 height 4
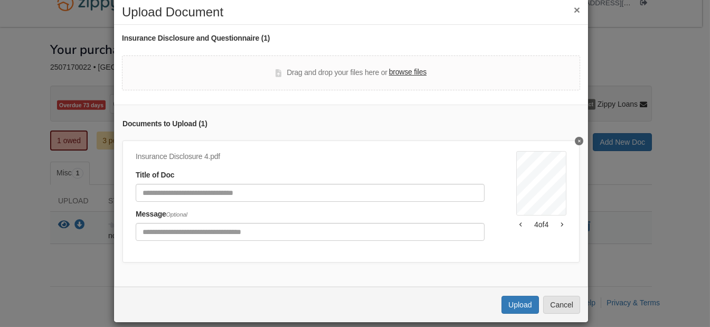
scroll to position [39, 0]
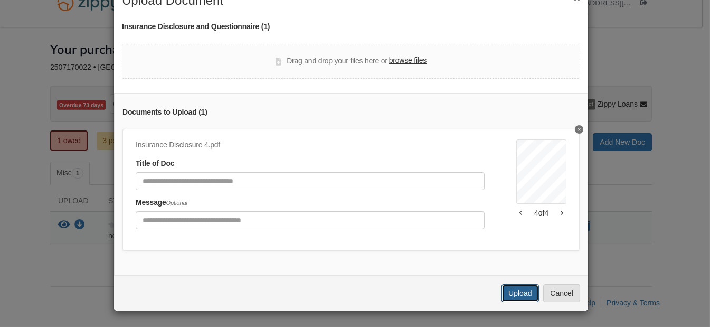
click at [512, 294] on button "Upload" at bounding box center [520, 293] width 37 height 18
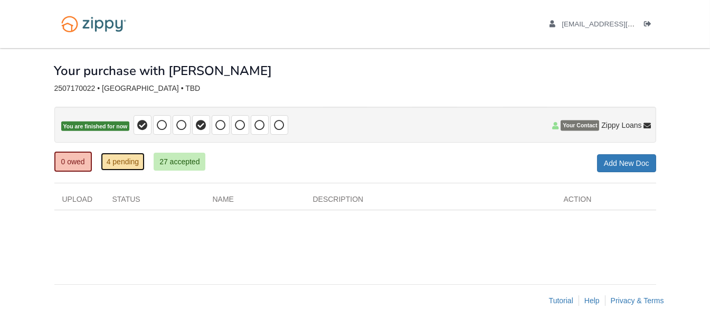
click at [116, 161] on link "4 pending" at bounding box center [123, 162] width 44 height 18
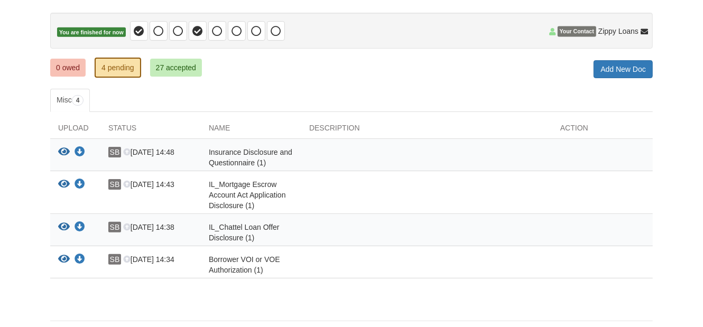
scroll to position [106, 0]
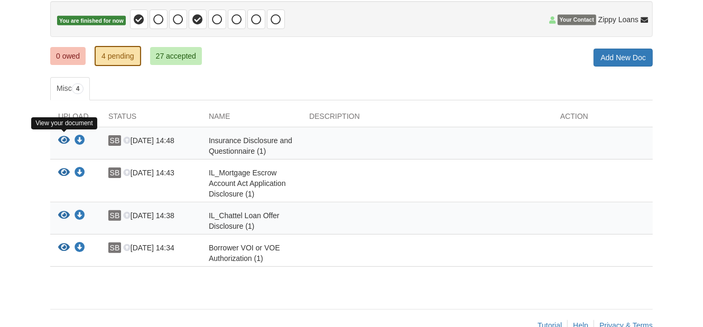
click at [65, 138] on icon "View Insurance Disclosure and Questionnaire (1)" at bounding box center [64, 140] width 12 height 11
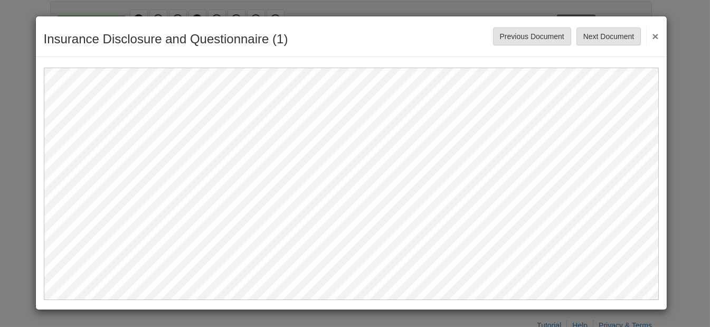
click at [656, 35] on button "×" at bounding box center [653, 35] width 12 height 19
